Goal: Transaction & Acquisition: Purchase product/service

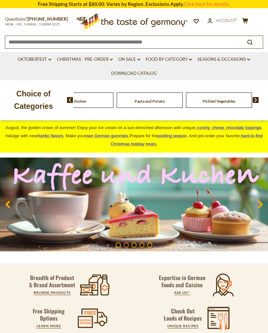
click at [168, 60] on link "Food By Category dropdown_arrow" at bounding box center [169, 59] width 46 height 7
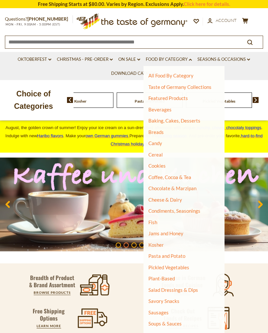
click at [178, 230] on link "Jams and Honey" at bounding box center [165, 233] width 35 height 6
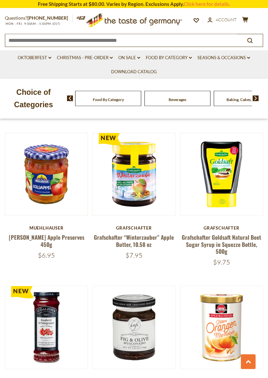
scroll to position [426, 0]
click at [221, 75] on button "Quick View" at bounding box center [221, 67] width 44 height 15
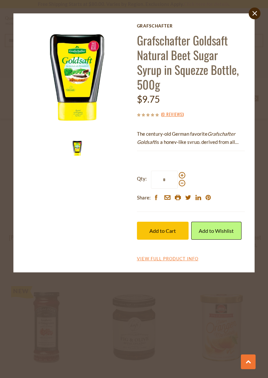
click at [165, 228] on span "Add to Cart" at bounding box center [162, 231] width 26 height 6
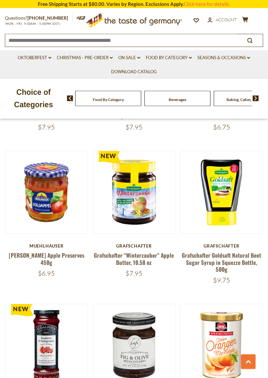
scroll to position [407, 0]
click at [225, 209] on link at bounding box center [221, 192] width 69 height 69
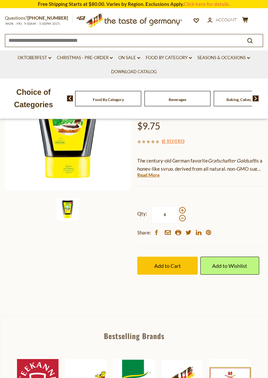
scroll to position [100, 0]
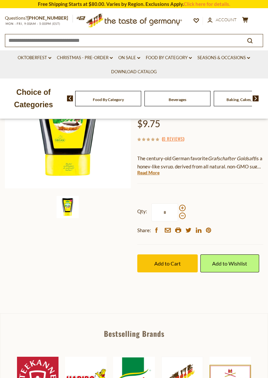
click at [169, 260] on span "Add to Cart" at bounding box center [167, 263] width 26 height 6
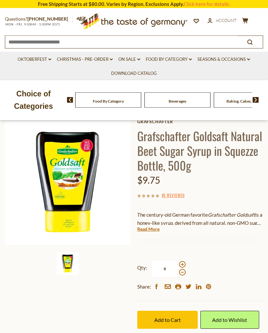
scroll to position [0, 0]
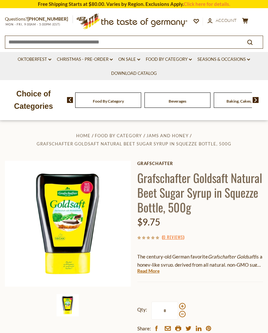
click at [244, 20] on icon at bounding box center [245, 21] width 6 height 6
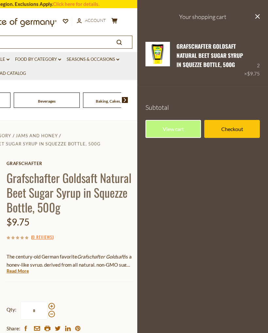
click at [176, 128] on link "View cart" at bounding box center [173, 129] width 56 height 18
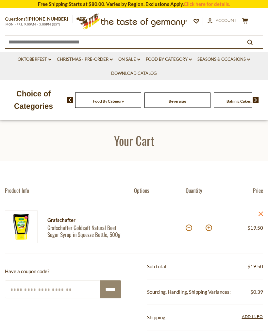
click at [188, 229] on button at bounding box center [189, 228] width 7 height 7
type input "*"
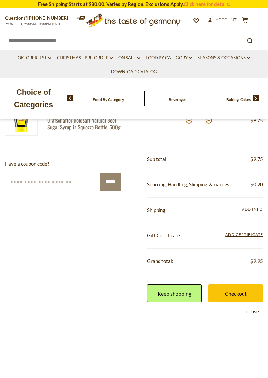
scroll to position [108, 0]
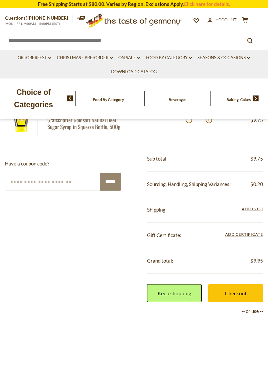
click at [234, 294] on link "Checkout" at bounding box center [235, 293] width 55 height 18
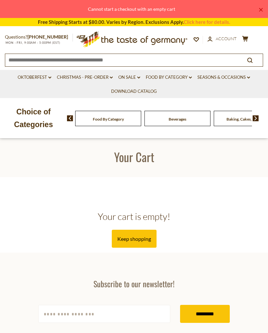
click at [250, 35] on div "Compare Compare up to 4 items: Clear Selection Compare search_icon search_icon …" at bounding box center [226, 39] width 65 height 9
click at [249, 39] on button "cart $0.00" at bounding box center [245, 40] width 8 height 8
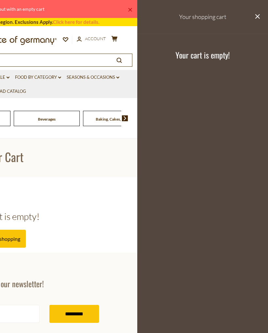
click at [259, 24] on h3 "Your shopping cart" at bounding box center [202, 17] width 131 height 34
click at [259, 17] on icon at bounding box center [257, 16] width 5 height 5
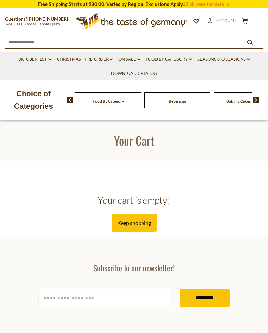
scroll to position [126, 0]
